Goal: Task Accomplishment & Management: Use online tool/utility

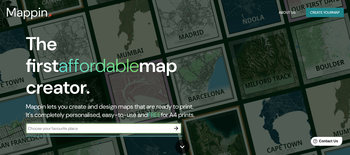
click at [172, 123] on button "button" at bounding box center [176, 128] width 10 height 10
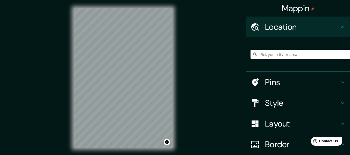
click at [215, 68] on div "Mappin Location Pins Style Layout Border Choose a border. Hint : you can make l…" at bounding box center [175, 82] width 350 height 165
click at [242, 74] on div "Mappin Location Pins Style Layout Border Choose a border. Hint : you can make l…" at bounding box center [175, 82] width 350 height 165
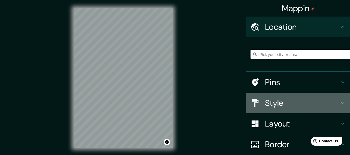
click at [268, 98] on h4 "Style" at bounding box center [302, 103] width 75 height 10
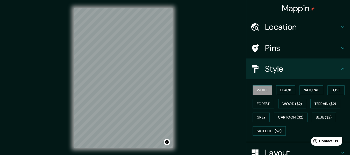
click at [275, 66] on h4 "Style" at bounding box center [302, 69] width 75 height 10
click at [227, 60] on div "Mappin Location Pins Style White Black Natural Love Forest Wood ($2) Terrain ($…" at bounding box center [175, 82] width 350 height 165
click at [225, 81] on div "Mappin Location Pins Style White Black Natural Love Forest Wood ($2) Terrain ($…" at bounding box center [175, 82] width 350 height 165
click at [213, 82] on div "Mappin Location Pins Style White Black Natural Love Forest Wood ($2) Terrain ($…" at bounding box center [175, 82] width 350 height 165
click at [55, 124] on div "Mappin Location Pins Style White Black Natural Love Forest Wood ($2) Terrain ($…" at bounding box center [175, 82] width 350 height 165
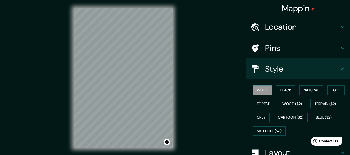
click at [60, 81] on div "Mappin Location Pins Style White Black Natural Love Forest Wood ($2) Terrain ($…" at bounding box center [175, 82] width 350 height 165
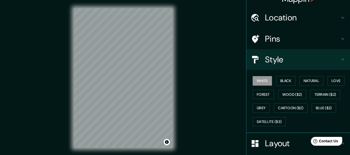
scroll to position [26, 0]
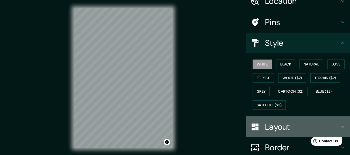
click at [281, 132] on div "Layout" at bounding box center [298, 127] width 104 height 21
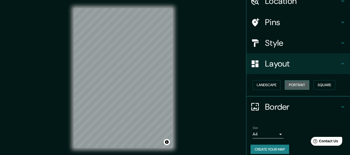
click at [297, 86] on button "Portrait" at bounding box center [297, 85] width 25 height 10
click at [319, 86] on button "Square" at bounding box center [325, 85] width 22 height 10
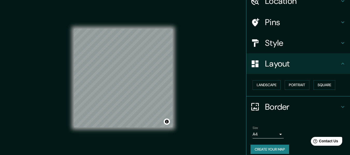
scroll to position [31, 0]
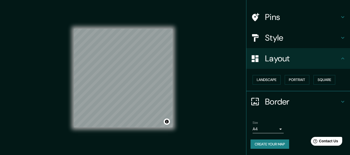
click at [278, 144] on button "Create your map" at bounding box center [270, 145] width 39 height 10
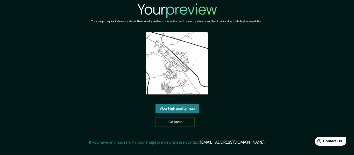
click at [190, 78] on img at bounding box center [177, 63] width 62 height 62
click at [187, 110] on link "View high quality map" at bounding box center [176, 109] width 43 height 10
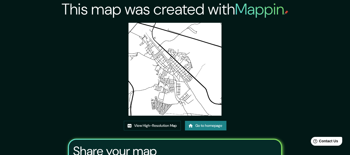
click at [183, 79] on img at bounding box center [175, 69] width 93 height 93
drag, startPoint x: 174, startPoint y: 102, endPoint x: 163, endPoint y: 98, distance: 11.6
click at [163, 98] on img at bounding box center [175, 69] width 93 height 93
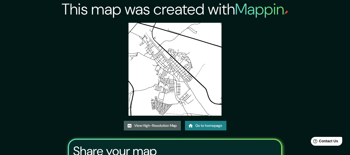
click at [173, 125] on link "View High-Resolution Map" at bounding box center [152, 126] width 57 height 10
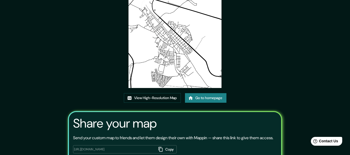
scroll to position [52, 0]
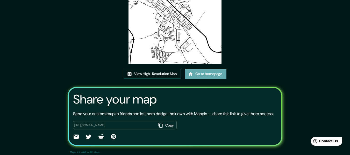
click at [211, 75] on link "Go to homepage" at bounding box center [205, 74] width 41 height 10
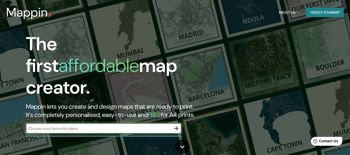
click at [175, 125] on icon "button" at bounding box center [176, 128] width 6 height 6
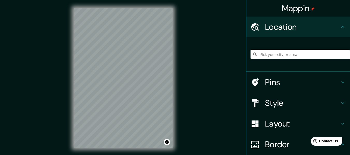
scroll to position [9, 0]
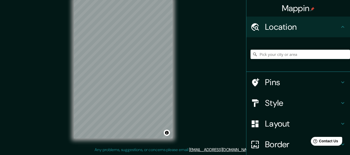
click at [186, 52] on div "Mappin Location Pins Style Layout Border Choose a border. Hint : you can make l…" at bounding box center [175, 73] width 350 height 165
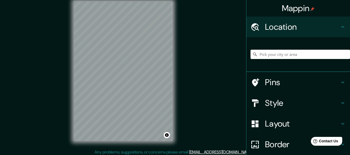
scroll to position [0, 0]
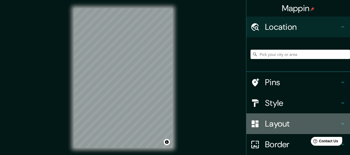
click at [303, 129] on div "Layout" at bounding box center [298, 123] width 104 height 21
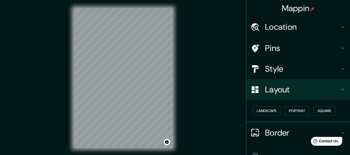
click at [290, 131] on h4 "Border" at bounding box center [302, 133] width 75 height 10
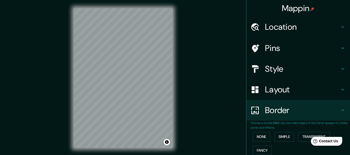
click at [280, 84] on div "Layout" at bounding box center [298, 89] width 104 height 21
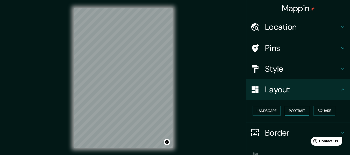
click at [288, 110] on button "Portrait" at bounding box center [297, 111] width 25 height 10
click at [305, 111] on button "Portrait" at bounding box center [297, 111] width 25 height 10
click at [326, 109] on button "Square" at bounding box center [325, 111] width 22 height 10
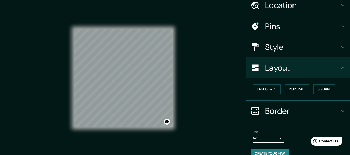
scroll to position [31, 0]
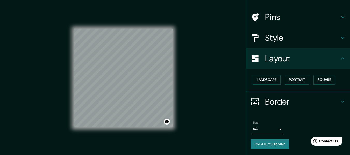
click at [272, 144] on button "Create your map" at bounding box center [270, 145] width 39 height 10
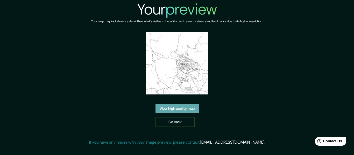
drag, startPoint x: 170, startPoint y: 75, endPoint x: 161, endPoint y: 104, distance: 31.1
click at [161, 104] on link "View high quality map" at bounding box center [176, 109] width 43 height 10
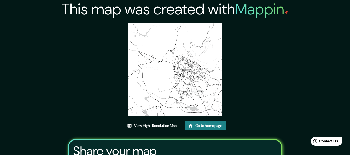
scroll to position [67, 0]
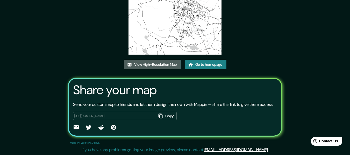
click at [158, 60] on link "View High-Resolution Map" at bounding box center [152, 65] width 57 height 10
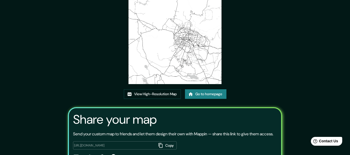
scroll to position [0, 0]
